Goal: Information Seeking & Learning: Learn about a topic

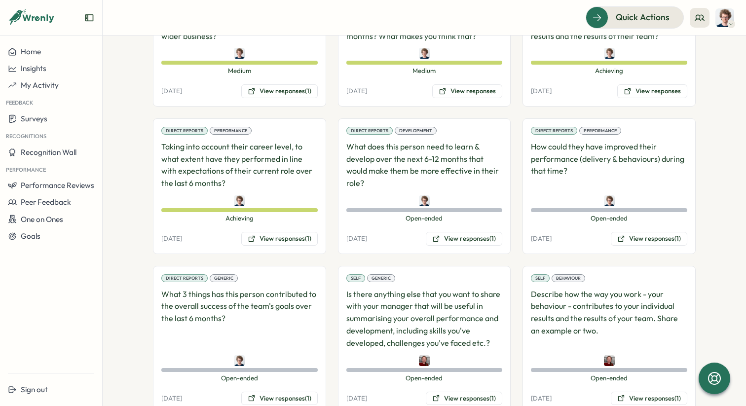
scroll to position [739, 0]
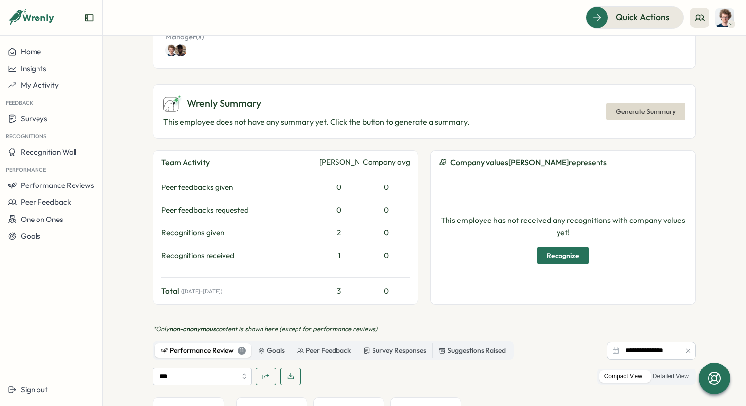
scroll to position [265, 0]
click at [264, 345] on div "Goals" at bounding box center [271, 350] width 27 height 11
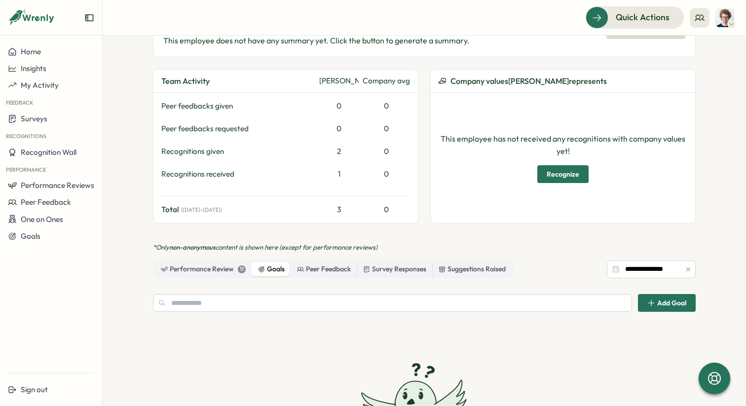
scroll to position [347, 0]
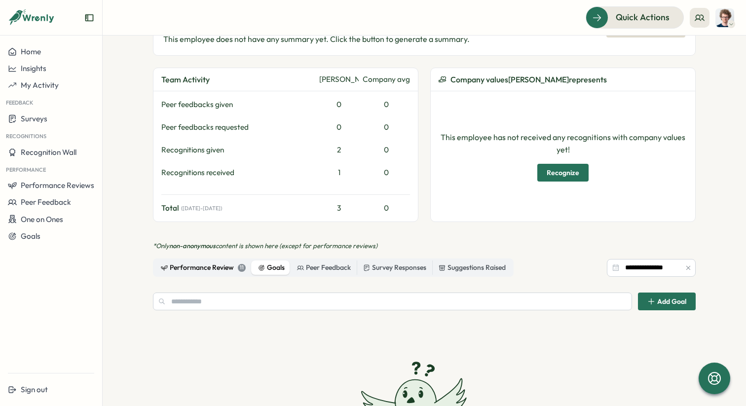
click at [215, 262] on div "Performance Review 11" at bounding box center [203, 267] width 85 height 11
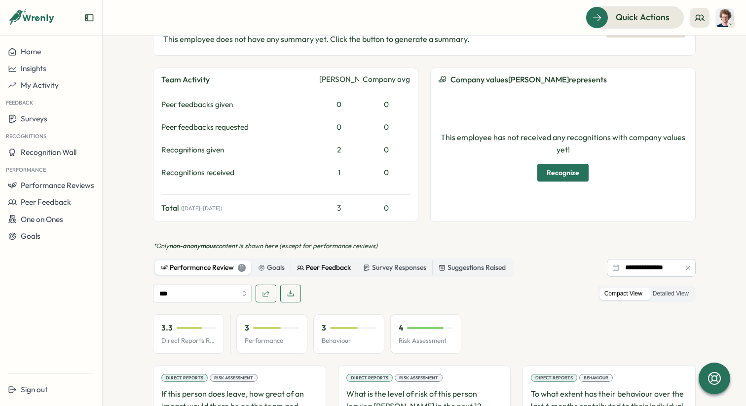
click at [329, 262] on div "Peer Feedback" at bounding box center [324, 267] width 54 height 11
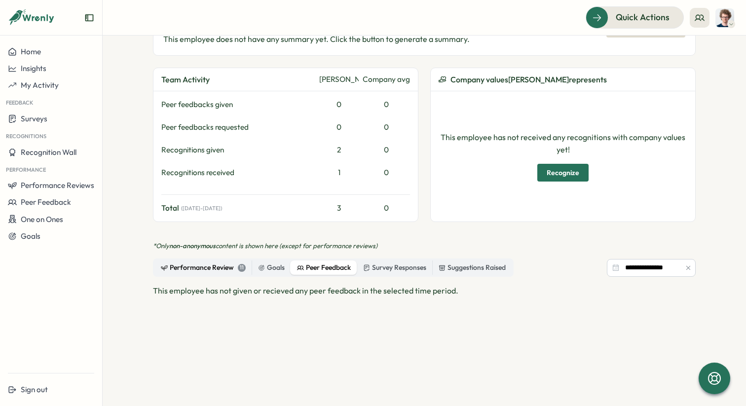
click at [200, 262] on div "Performance Review 11" at bounding box center [203, 267] width 85 height 11
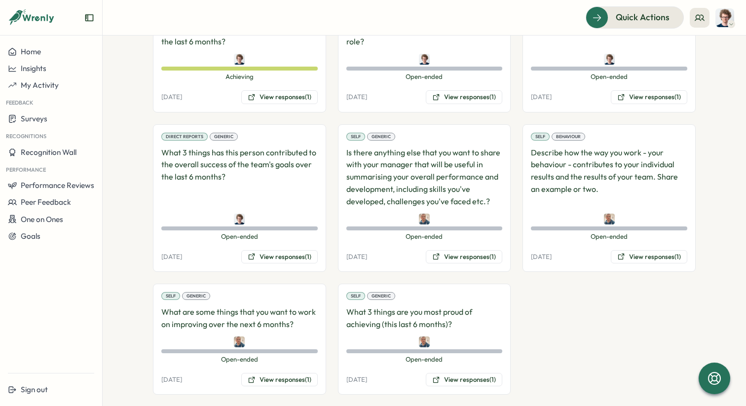
scroll to position [872, 0]
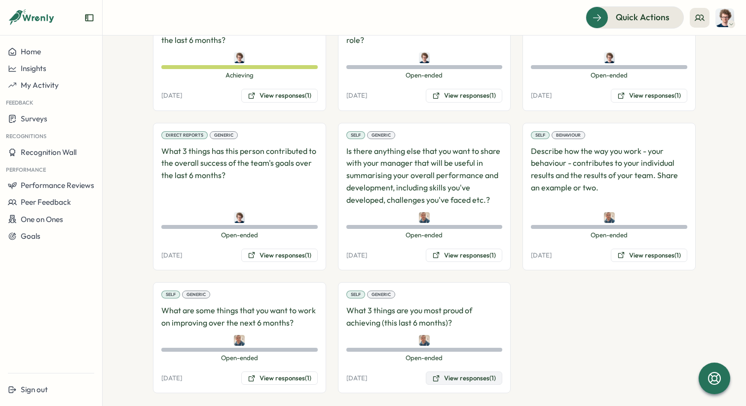
click at [459, 371] on button "View responses (1)" at bounding box center [464, 378] width 76 height 14
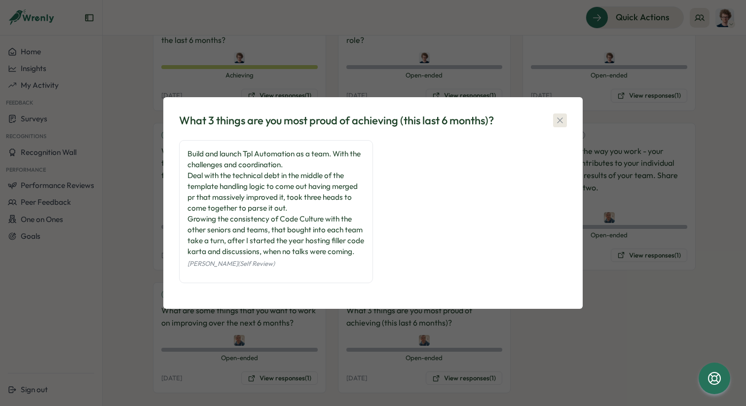
click at [562, 117] on icon "button" at bounding box center [559, 119] width 5 height 5
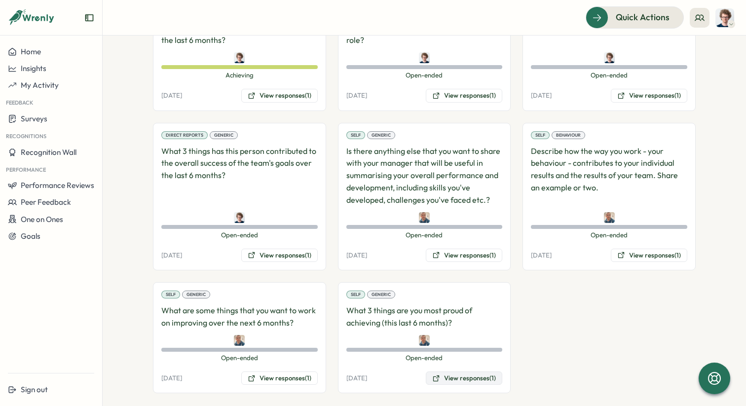
click at [480, 371] on button "View responses (1)" at bounding box center [464, 378] width 76 height 14
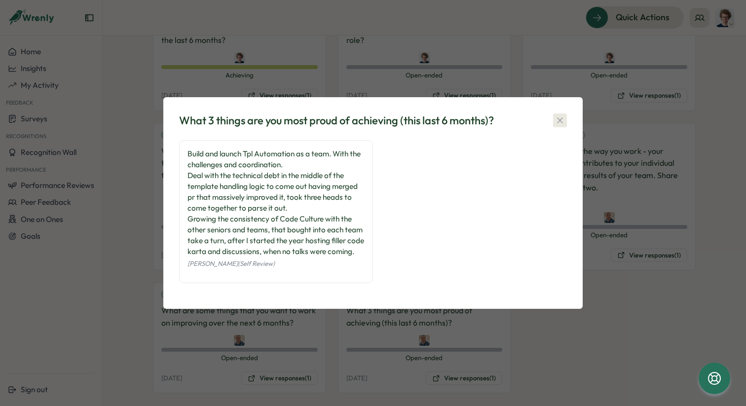
click at [559, 115] on icon "button" at bounding box center [560, 120] width 10 height 10
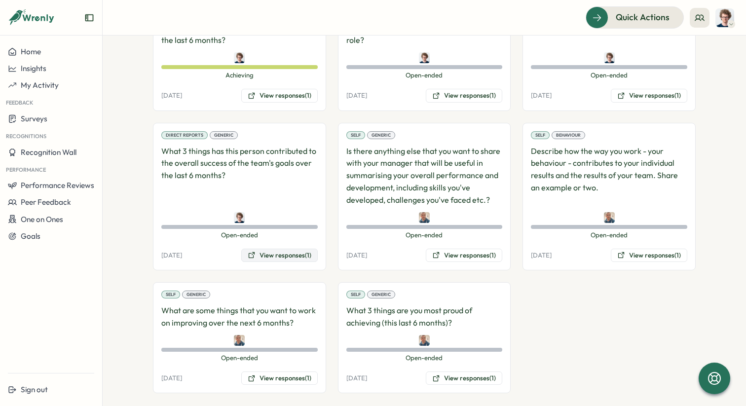
click at [274, 249] on button "View responses (1)" at bounding box center [279, 256] width 76 height 14
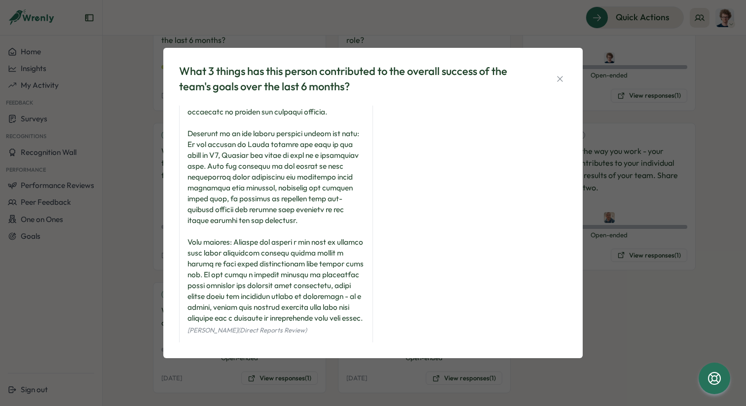
scroll to position [52, 0]
click at [560, 77] on icon "button" at bounding box center [559, 78] width 5 height 5
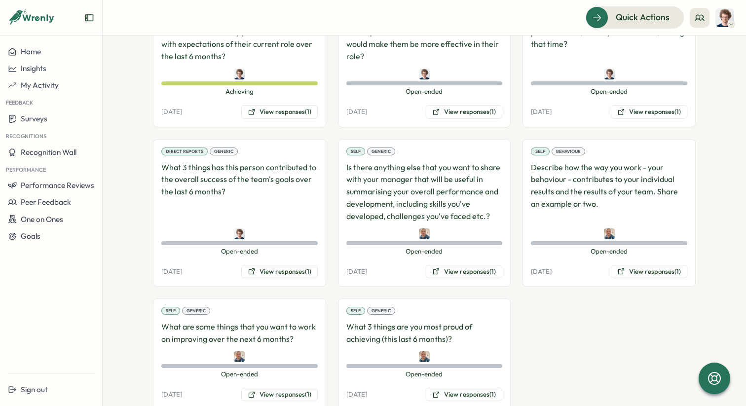
scroll to position [872, 0]
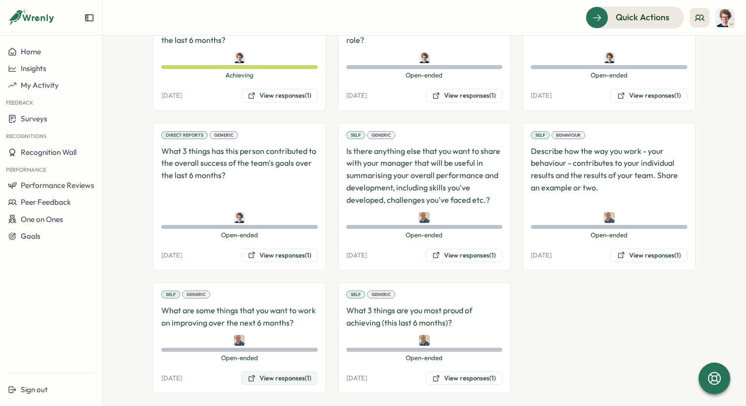
click at [285, 371] on button "View responses (1)" at bounding box center [279, 378] width 76 height 14
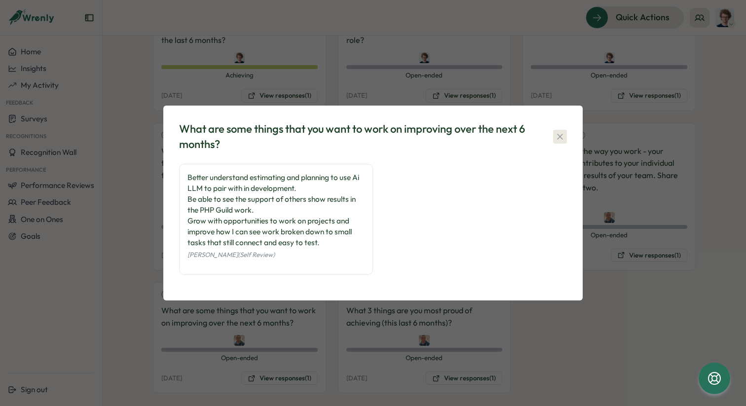
click at [560, 138] on icon "button" at bounding box center [559, 136] width 5 height 5
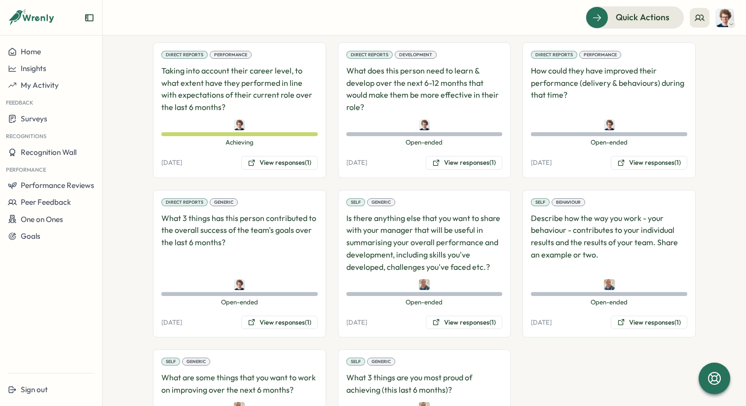
scroll to position [803, 0]
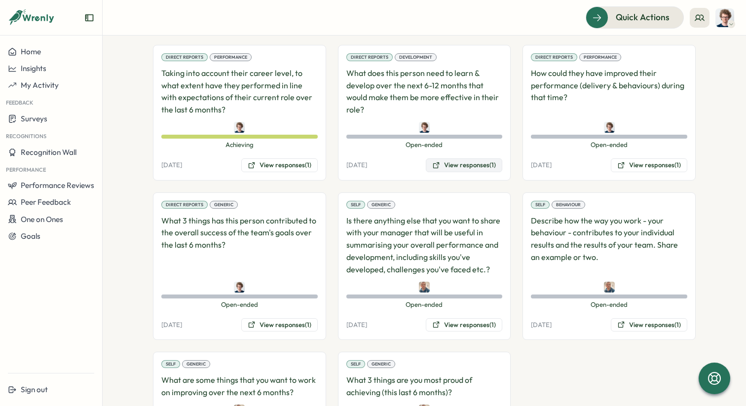
click at [457, 158] on button "View responses (1)" at bounding box center [464, 165] width 76 height 14
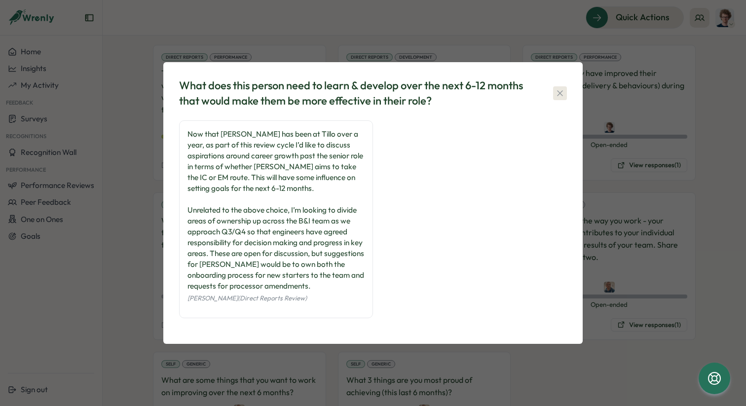
click at [562, 97] on icon "button" at bounding box center [560, 93] width 10 height 10
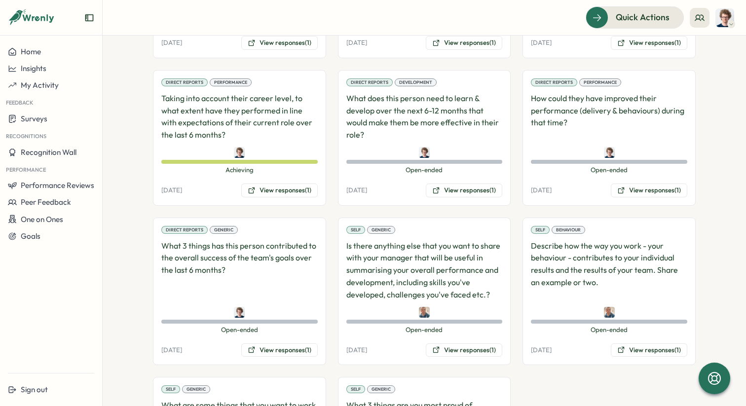
scroll to position [779, 0]
click at [289, 182] on button "View responses (1)" at bounding box center [279, 189] width 76 height 14
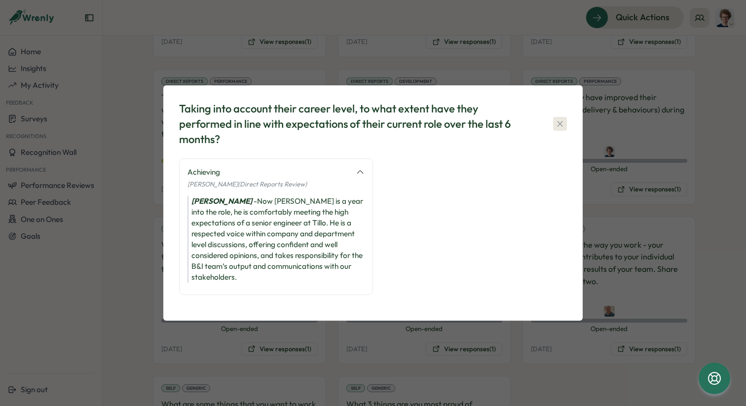
click at [561, 129] on icon "button" at bounding box center [560, 124] width 10 height 10
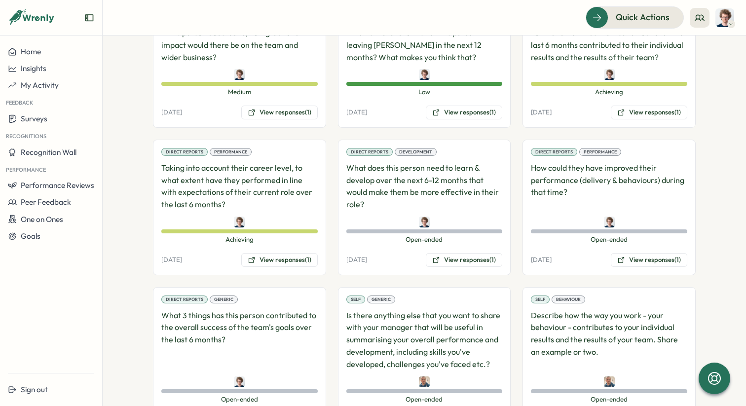
scroll to position [699, 0]
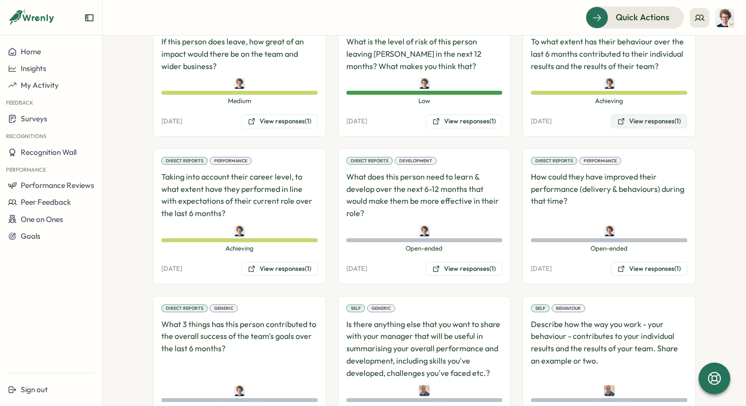
click at [656, 114] on button "View responses (1)" at bounding box center [649, 121] width 76 height 14
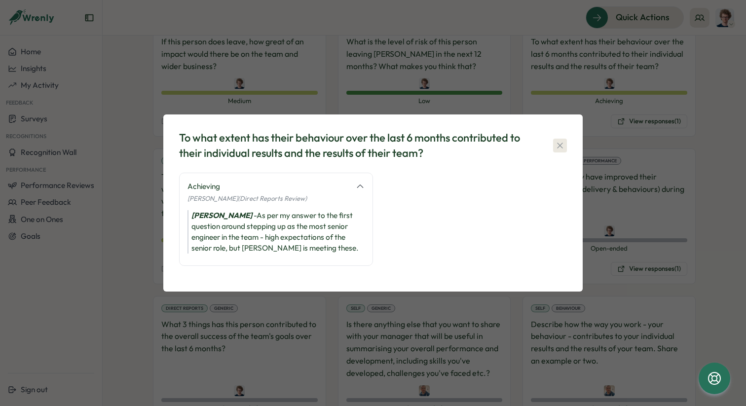
click at [558, 145] on icon "button" at bounding box center [560, 146] width 10 height 10
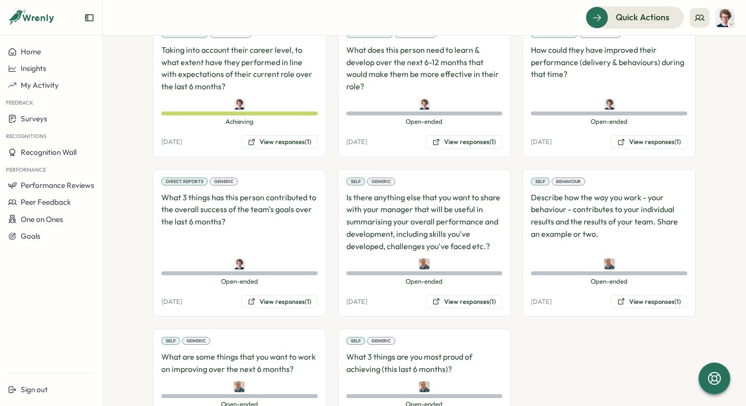
scroll to position [832, 0]
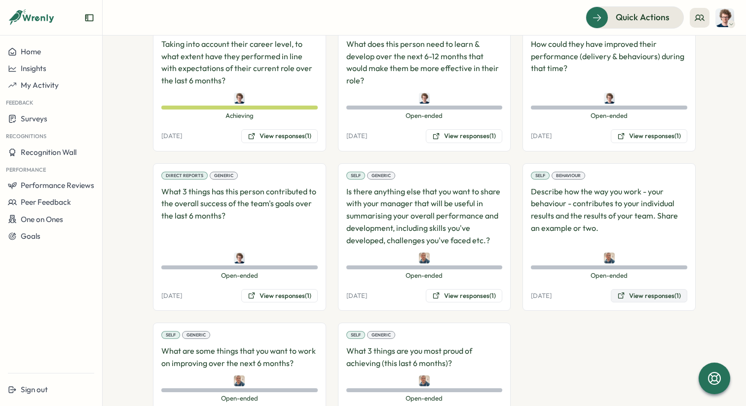
click at [652, 289] on button "View responses (1)" at bounding box center [649, 296] width 76 height 14
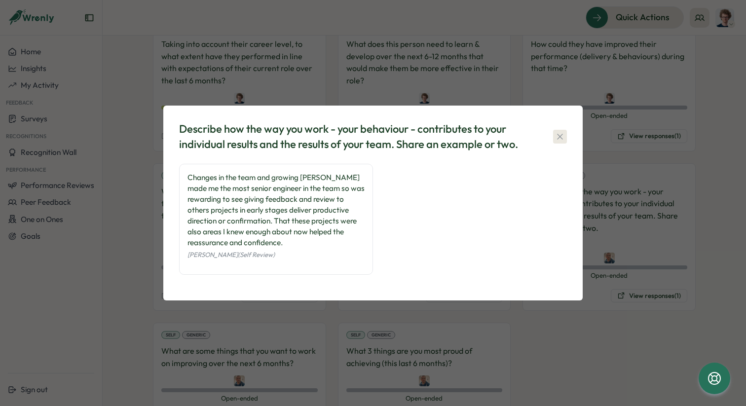
click at [559, 137] on icon "button" at bounding box center [560, 137] width 10 height 10
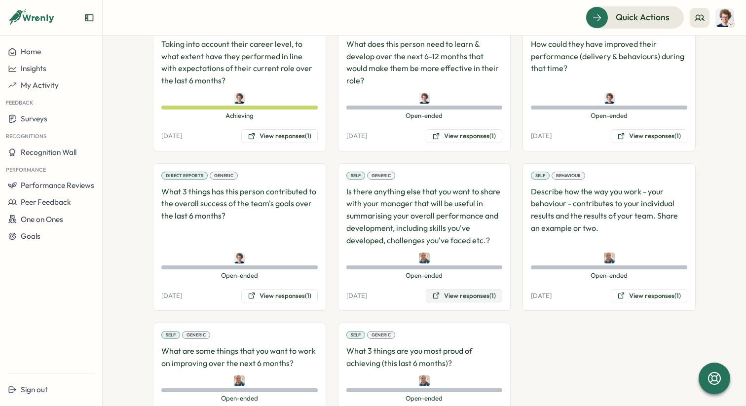
click at [466, 289] on button "View responses (1)" at bounding box center [464, 296] width 76 height 14
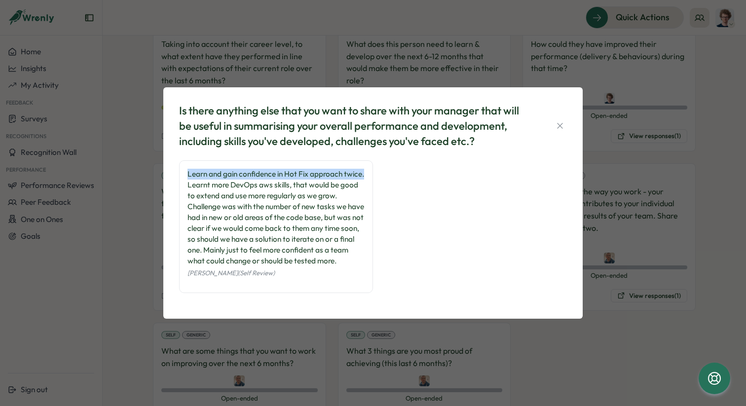
drag, startPoint x: 235, startPoint y: 180, endPoint x: 188, endPoint y: 167, distance: 48.4
click at [188, 169] on div "Learn and gain confidence in Hot Fix approach twice. Learnt more DevOps aws ski…" at bounding box center [275, 218] width 177 height 98
click at [279, 211] on div "Learn and gain confidence in Hot Fix approach twice. Learnt more DevOps aws ski…" at bounding box center [275, 218] width 177 height 98
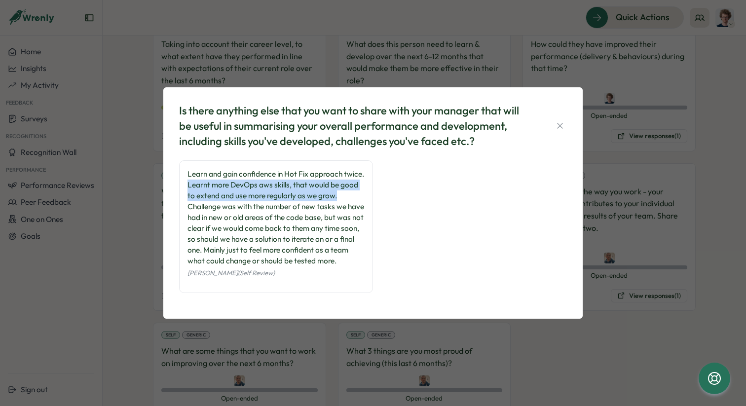
drag, startPoint x: 346, startPoint y: 203, endPoint x: 183, endPoint y: 190, distance: 163.2
click at [183, 190] on div "Learn and gain confidence in Hot Fix approach twice. Learnt more DevOps aws ski…" at bounding box center [276, 226] width 194 height 133
click at [288, 293] on div "Learn and gain confidence in Hot Fix approach twice. Learnt more DevOps aws ski…" at bounding box center [276, 226] width 194 height 133
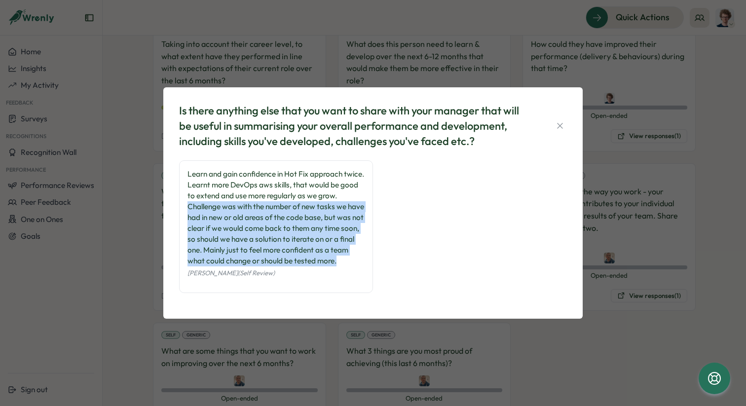
drag, startPoint x: 363, startPoint y: 267, endPoint x: 180, endPoint y: 210, distance: 192.0
click at [180, 210] on div "Learn and gain confidence in Hot Fix approach twice. Learnt more DevOps aws ski…" at bounding box center [276, 226] width 194 height 133
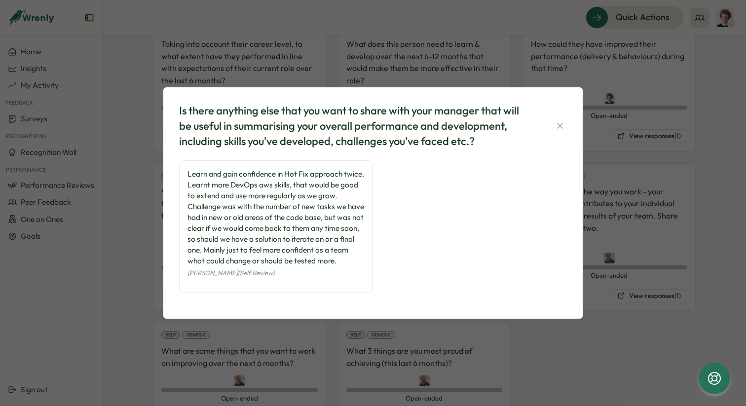
click at [449, 296] on div "Learn and gain confidence in Hot Fix approach twice. Learnt more DevOps aws ski…" at bounding box center [373, 231] width 388 height 143
click at [562, 121] on icon "button" at bounding box center [560, 126] width 10 height 10
